Goal: Task Accomplishment & Management: Complete application form

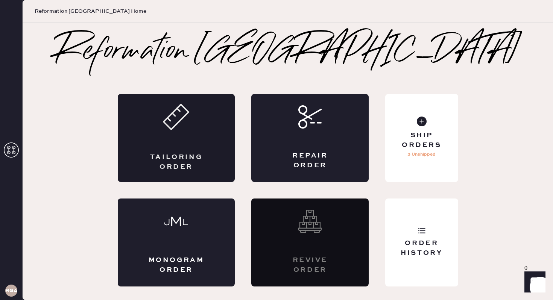
click at [175, 101] on div "Tailoring Order" at bounding box center [176, 138] width 117 height 88
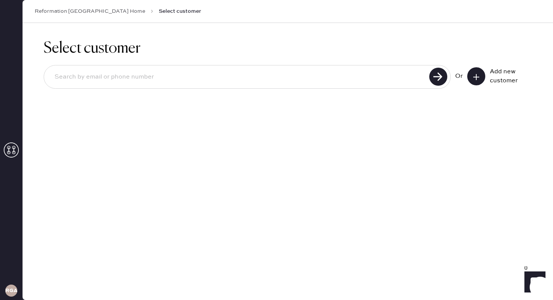
click at [472, 79] on icon at bounding box center [476, 77] width 8 height 8
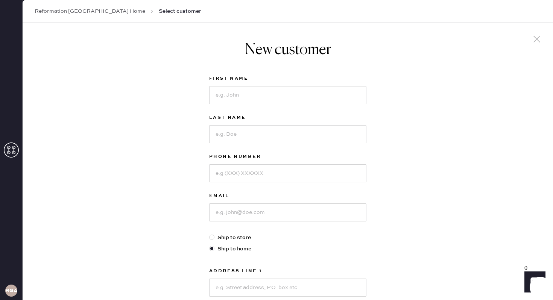
click at [241, 86] on div at bounding box center [287, 95] width 157 height 20
click at [241, 93] on input at bounding box center [287, 95] width 157 height 18
type input "[PERSON_NAME]"
click at [227, 129] on input at bounding box center [287, 134] width 157 height 18
type input "Brown"
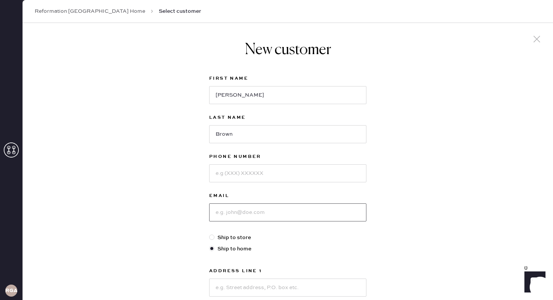
click at [237, 209] on input at bounding box center [287, 213] width 157 height 18
type input "[EMAIL_ADDRESS][DOMAIN_NAME]"
click at [276, 167] on input at bounding box center [287, 173] width 157 height 18
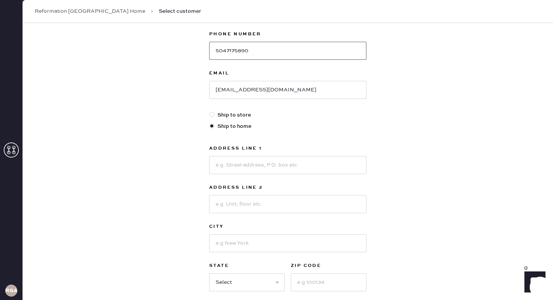
scroll to position [126, 0]
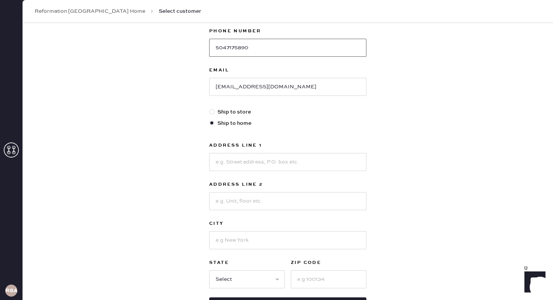
type input "5047175890"
click at [273, 161] on input at bounding box center [287, 162] width 157 height 18
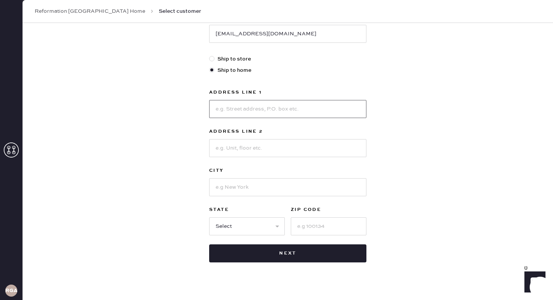
click at [277, 108] on input at bounding box center [287, 109] width 157 height 18
type input "[STREET_ADDRESS]"
click at [261, 147] on input at bounding box center [287, 148] width 157 height 18
type input "U"
type input "Apt 501"
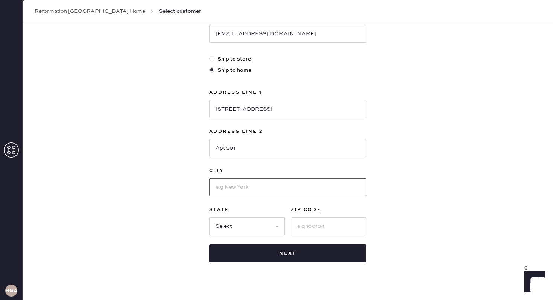
click at [241, 192] on input at bounding box center [287, 187] width 157 height 18
type input "Q"
type input "[US_STATE] D.C."
select select "DC"
click at [326, 229] on input "20008" at bounding box center [329, 226] width 76 height 18
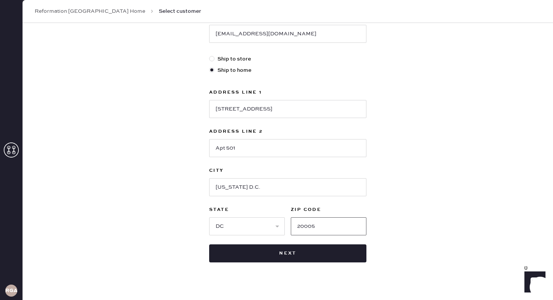
type input "20005"
click at [434, 148] on div "New customer First Name [PERSON_NAME] Last Name Brown Phone Number [PHONE_NUMBE…" at bounding box center [288, 77] width 530 height 466
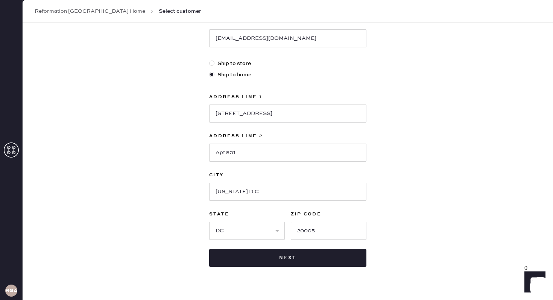
scroll to position [189, 0]
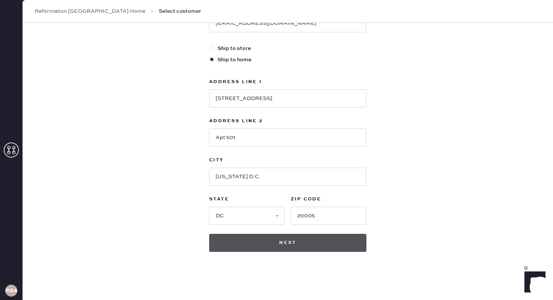
click at [294, 247] on button "Next" at bounding box center [287, 243] width 157 height 18
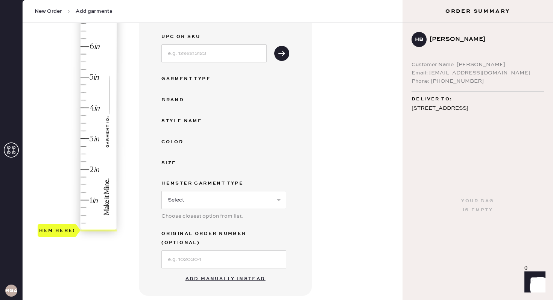
scroll to position [136, 0]
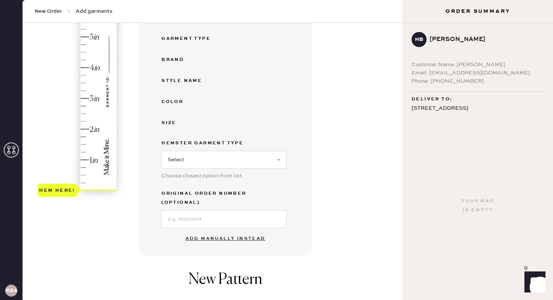
click at [240, 231] on button "Add manually instead" at bounding box center [225, 238] width 89 height 15
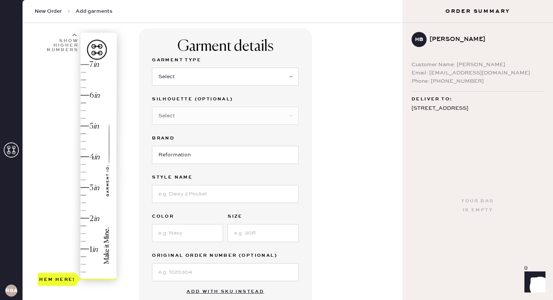
scroll to position [0, 0]
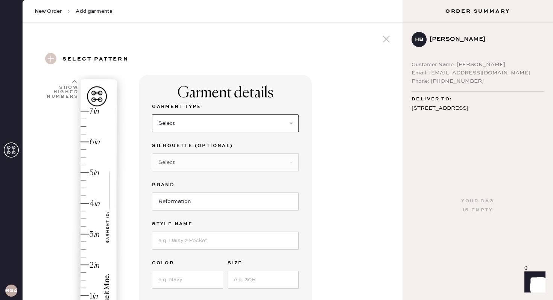
click at [215, 129] on select "Select Basic Skirt Jeans Leggings Pants Shorts Basic Sleeved Dress Basic Sleeve…" at bounding box center [225, 123] width 147 height 18
select select "2"
click at [182, 162] on select "Select Shorts Cropped Flare Boot Cut Straight Skinny Other" at bounding box center [225, 162] width 147 height 18
select select "other"
click at [197, 205] on input at bounding box center [225, 202] width 147 height 18
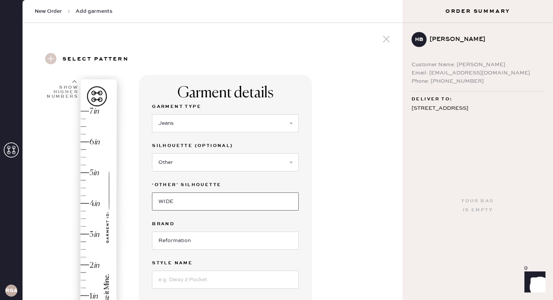
type input "WIDE"
click at [181, 280] on input at bounding box center [225, 280] width 147 height 18
type input "[PERSON_NAME] High Rise Slouchy Wide Leg Jeans"
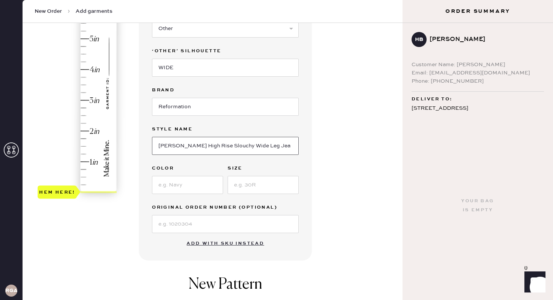
scroll to position [146, 0]
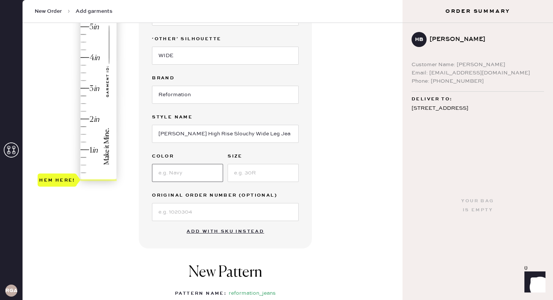
click at [163, 172] on input at bounding box center [187, 173] width 71 height 18
type input "[US_STATE]"
click at [246, 178] on input at bounding box center [263, 173] width 71 height 18
type input "25"
type input "2"
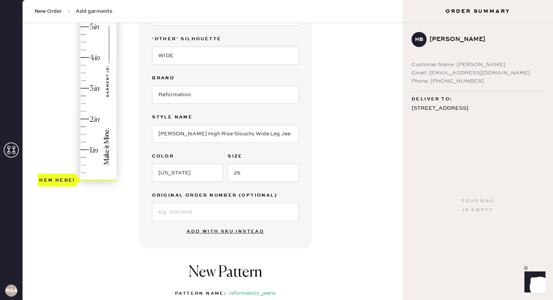
click at [85, 121] on div "Hem here!" at bounding box center [78, 73] width 80 height 222
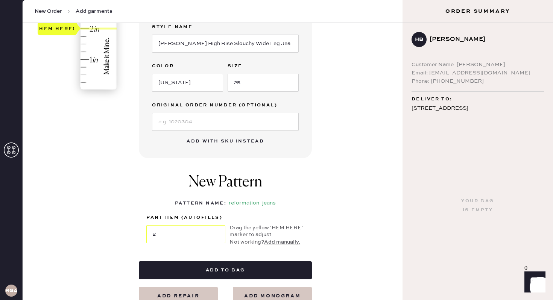
scroll to position [247, 0]
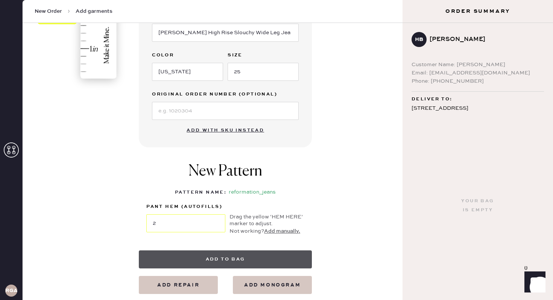
click at [205, 257] on button "Add to bag" at bounding box center [225, 260] width 173 height 18
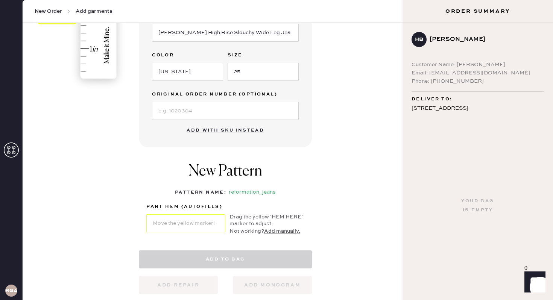
select select "2"
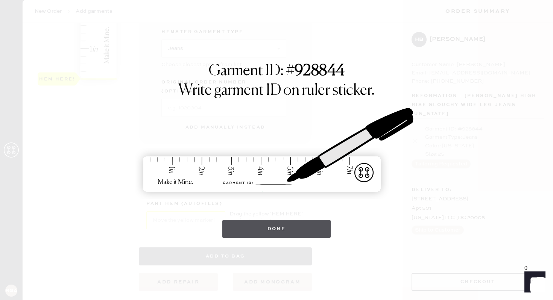
click at [276, 229] on button "Done" at bounding box center [276, 229] width 109 height 18
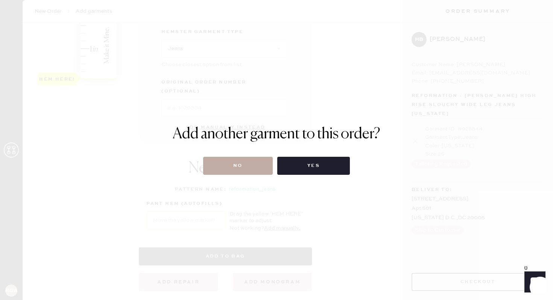
click at [234, 166] on button "No" at bounding box center [238, 166] width 70 height 18
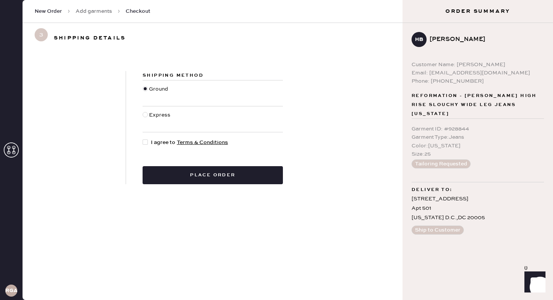
click at [146, 141] on div at bounding box center [145, 142] width 5 height 5
click at [143, 139] on input "I agree to Terms & Conditions" at bounding box center [143, 138] width 0 height 0
checkbox input "true"
click at [182, 186] on div "Shipping Method Ground Express I agree to Terms & Conditions Place order" at bounding box center [213, 127] width 380 height 149
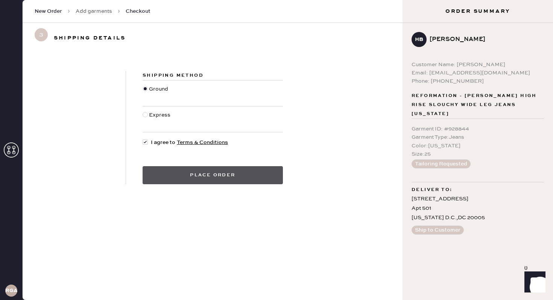
click at [183, 178] on button "Place order" at bounding box center [213, 175] width 140 height 18
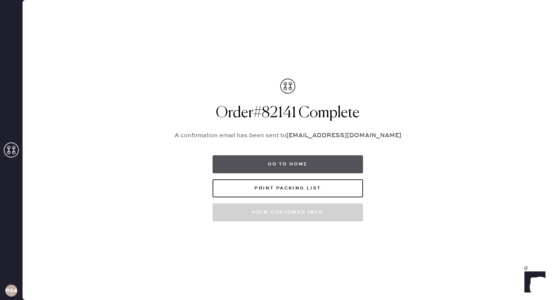
click at [308, 168] on button "Go to home" at bounding box center [288, 164] width 150 height 18
